Goal: Information Seeking & Learning: Learn about a topic

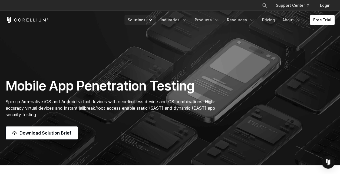
click at [145, 21] on link "Solutions" at bounding box center [141, 20] width 32 height 10
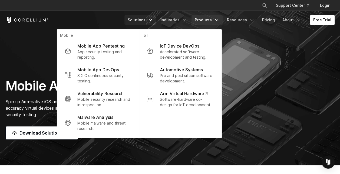
click at [208, 22] on link "Products" at bounding box center [207, 20] width 31 height 10
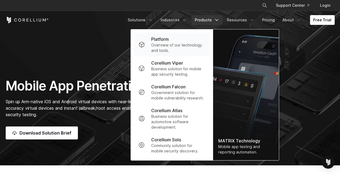
click at [180, 38] on div "Platform" at bounding box center [178, 39] width 54 height 6
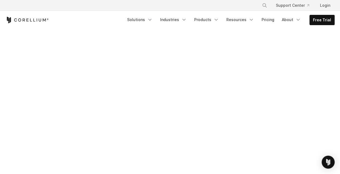
scroll to position [175, 0]
click at [149, 18] on link "Solutions" at bounding box center [140, 20] width 32 height 10
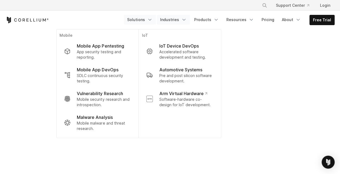
click at [182, 19] on link "Industries" at bounding box center [173, 20] width 33 height 10
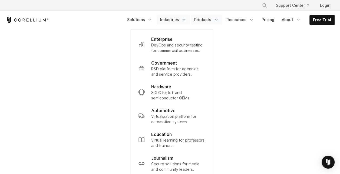
click at [214, 17] on link "Products" at bounding box center [206, 20] width 31 height 10
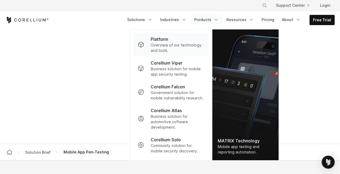
scroll to position [307, 0]
click at [250, 18] on link "Resources" at bounding box center [240, 20] width 34 height 10
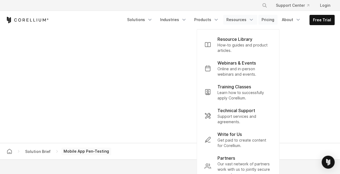
click at [277, 18] on link "Pricing" at bounding box center [268, 20] width 19 height 10
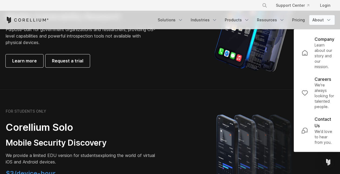
scroll to position [309, 0]
click at [303, 16] on link "Pricing" at bounding box center [298, 20] width 19 height 10
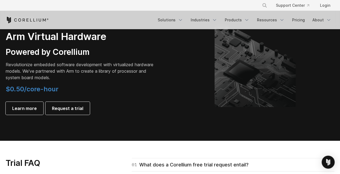
scroll to position [775, 0]
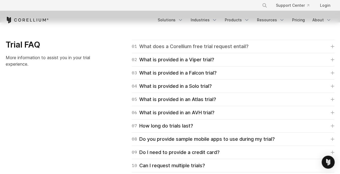
click at [215, 47] on div "01 What does a Corellium free trial request entail?" at bounding box center [190, 47] width 117 height 8
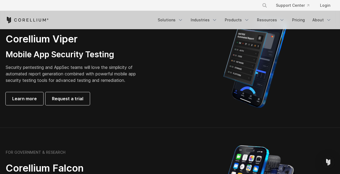
scroll to position [89, 0]
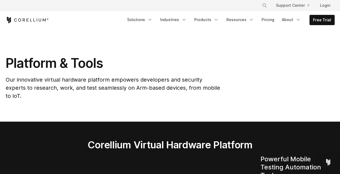
click at [205, 38] on section "Platform & Tools Our innovative virtual hardware platform empowers developers a…" at bounding box center [170, 75] width 340 height 93
click at [217, 18] on icon "Navigation Menu" at bounding box center [216, 19] width 5 height 5
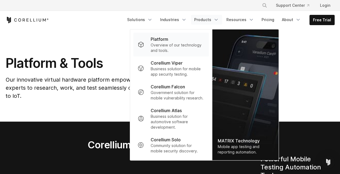
click at [166, 49] on p "Overview of our technology and tools." at bounding box center [178, 48] width 54 height 11
